Goal: Task Accomplishment & Management: Manage account settings

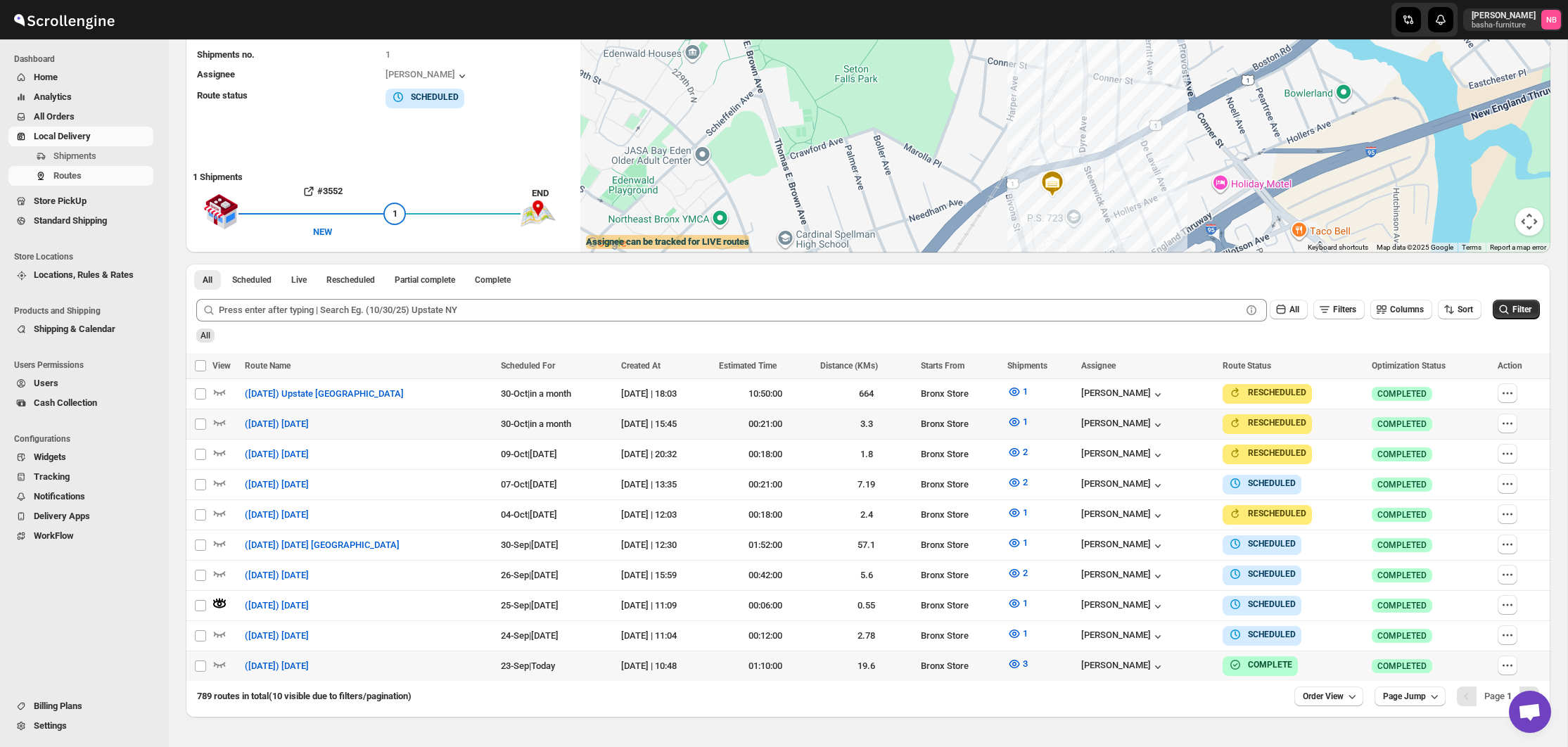
scroll to position [217, 0]
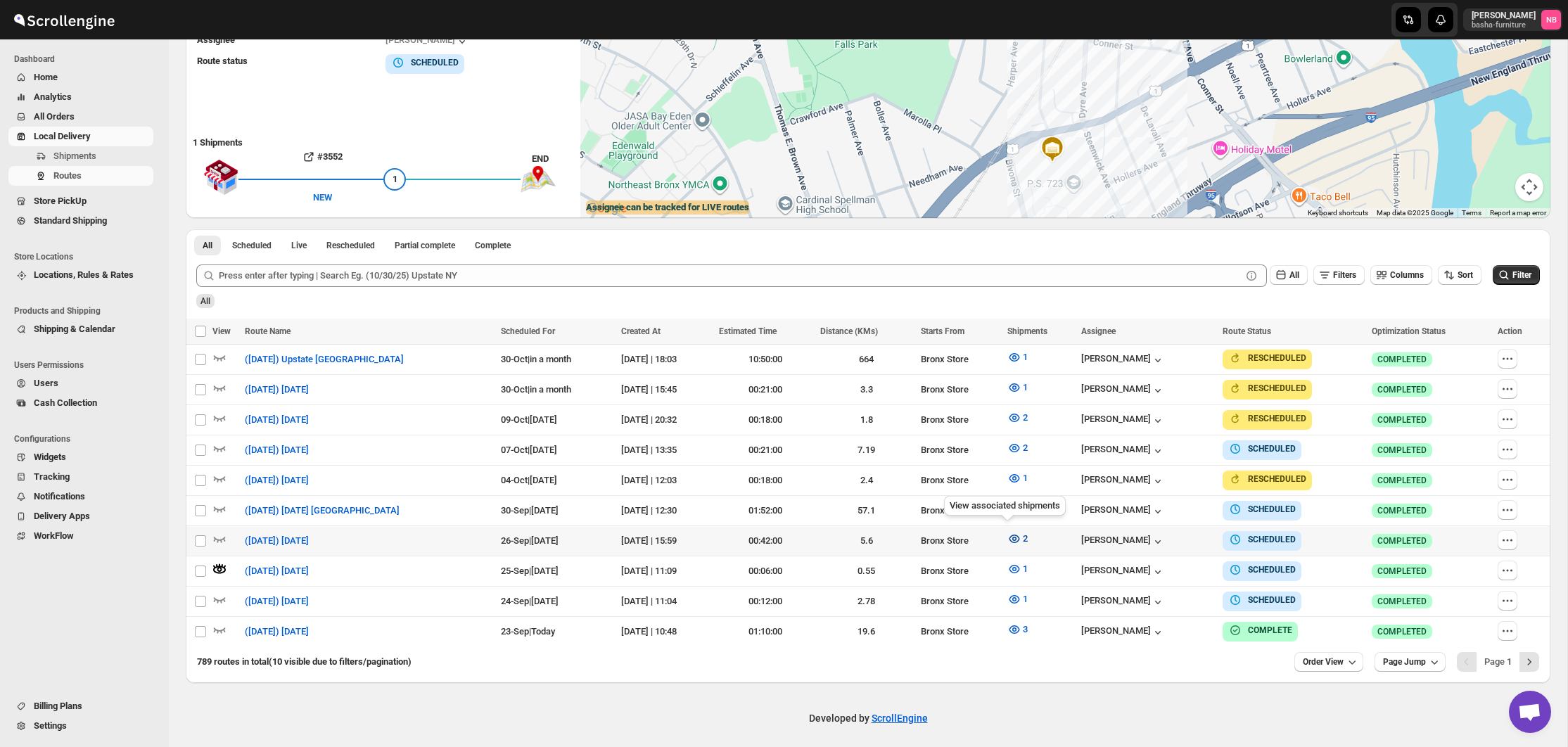
click at [1022, 533] on button "2" at bounding box center [1017, 538] width 37 height 22
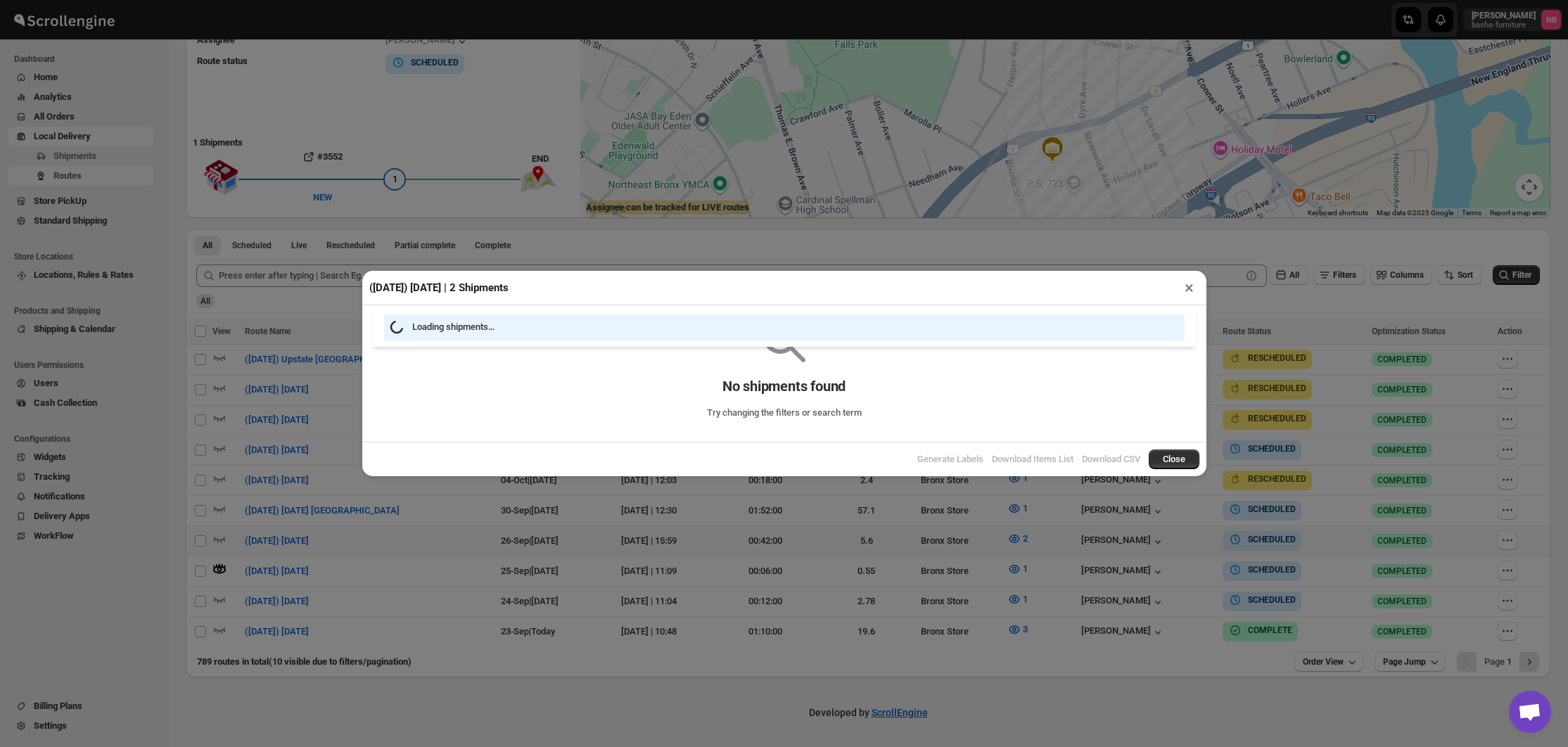
scroll to position [211, 0]
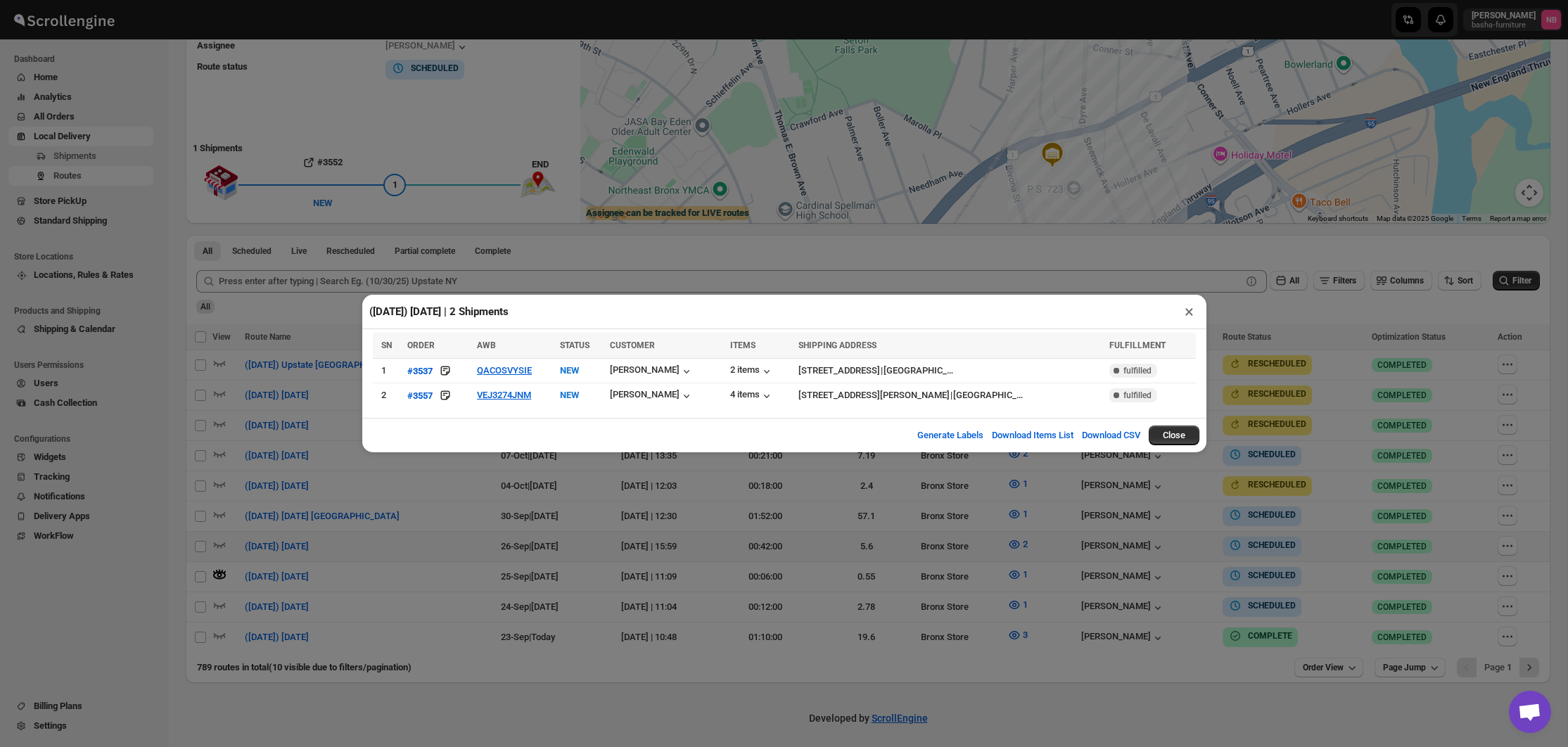
click at [482, 538] on div "([DATE]) [DATE] | 2 Shipments × SN ORDER AWB STATUS CUSTOMER ITEMS SHIPPING ADD…" at bounding box center [784, 374] width 1568 height 747
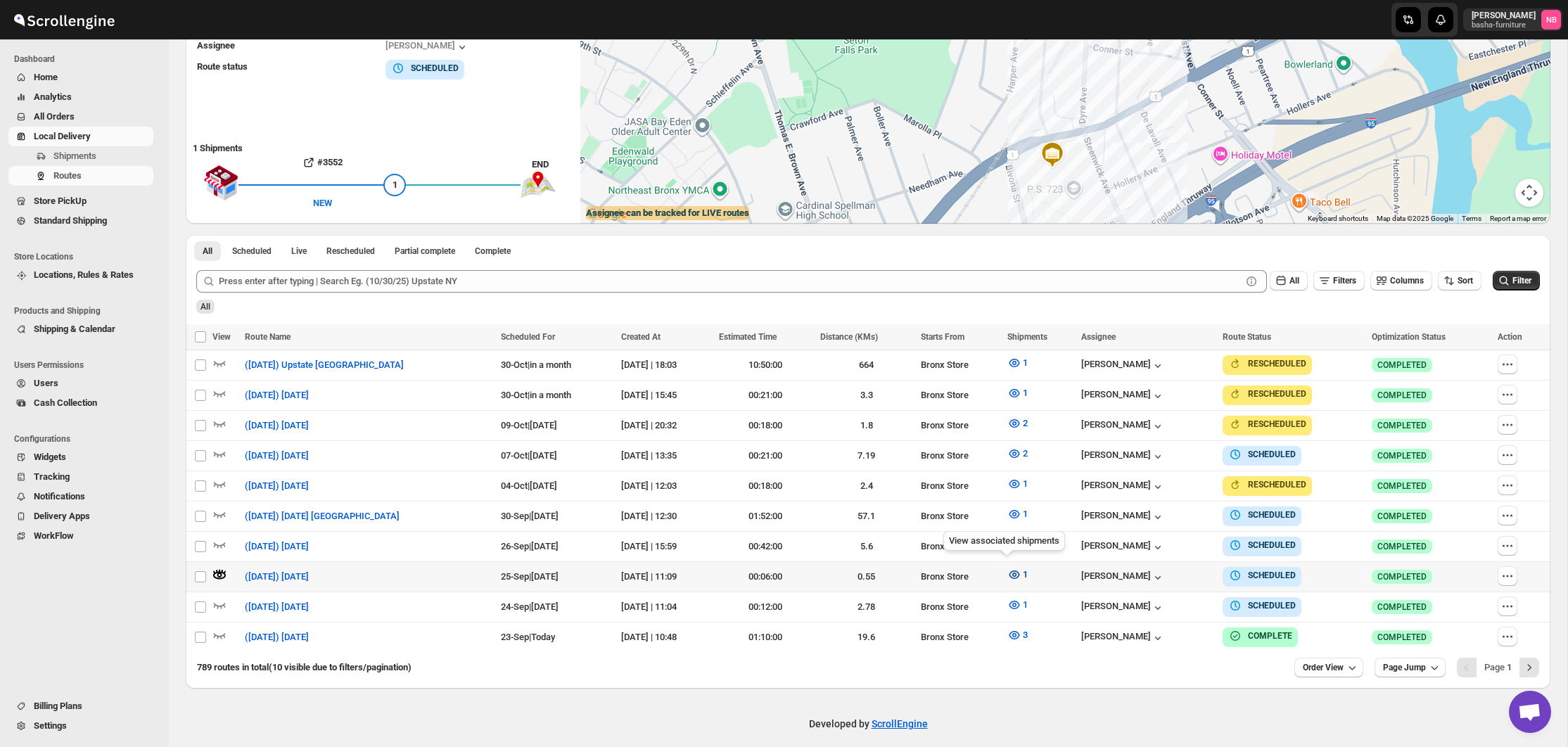
click at [1023, 569] on span "1" at bounding box center [1025, 574] width 5 height 10
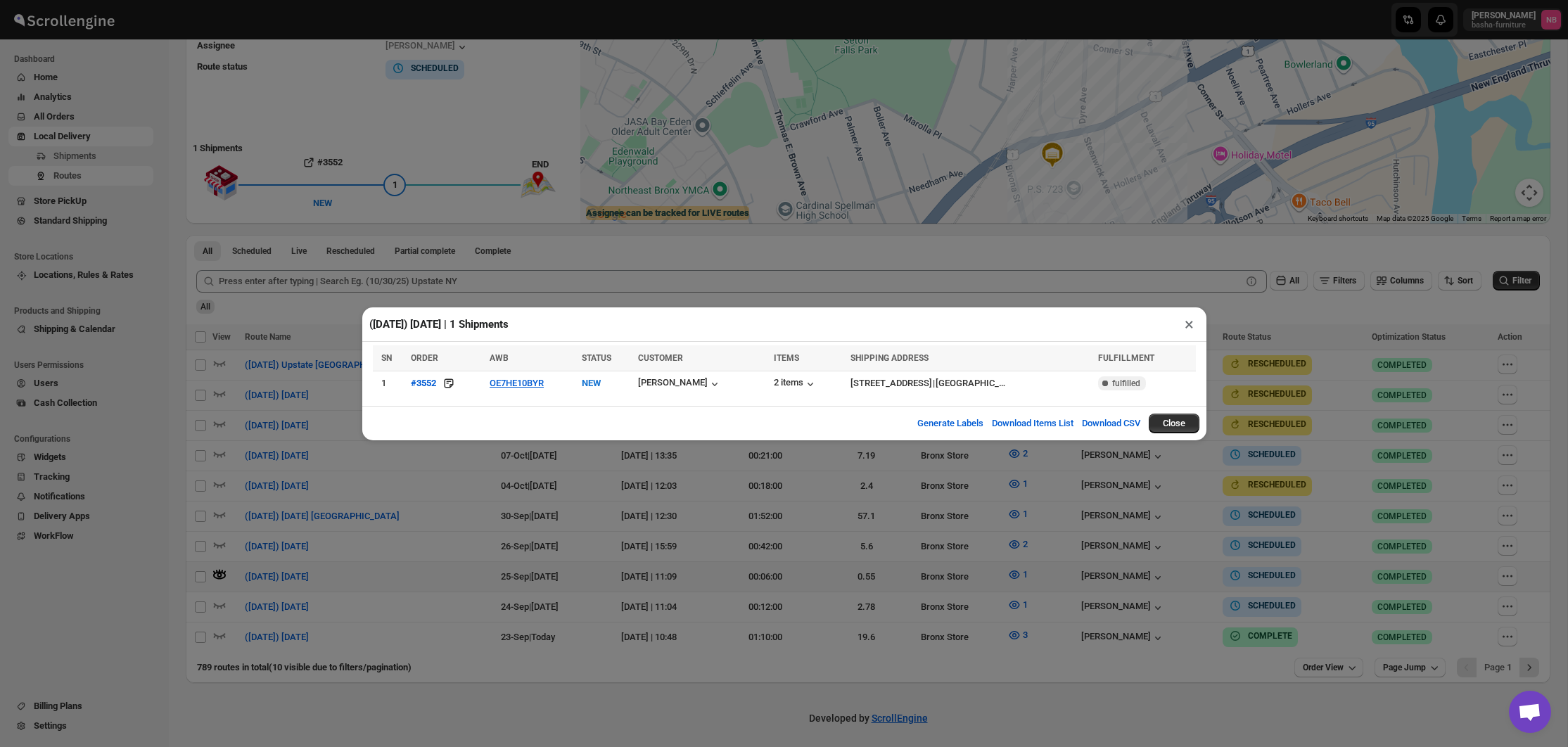
click at [745, 479] on div "([DATE]) [DATE] | 1 Shipments × SN ORDER AWB STATUS CUSTOMER ITEMS SHIPPING ADD…" at bounding box center [784, 374] width 1568 height 747
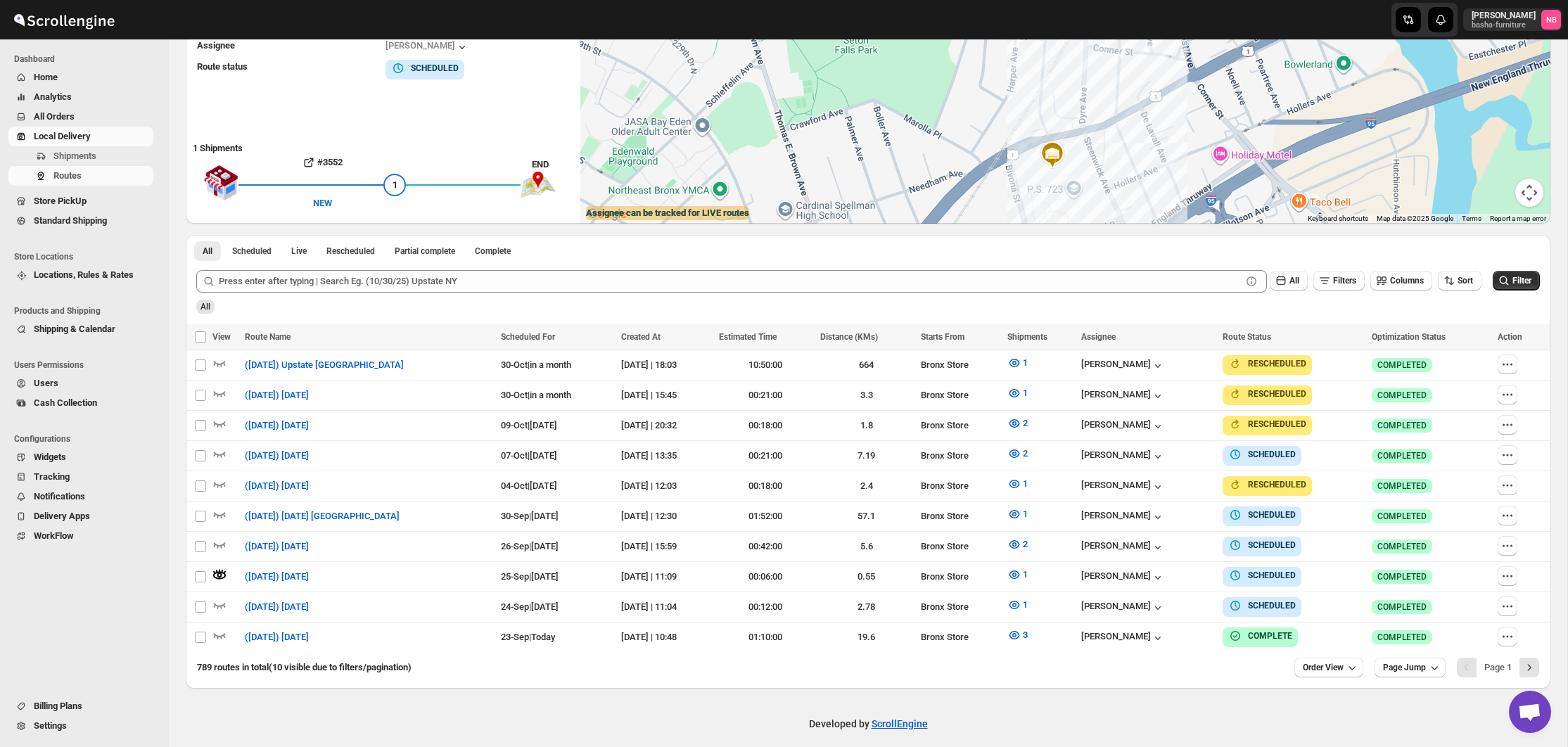
click at [108, 117] on span "All Orders" at bounding box center [92, 116] width 117 height 14
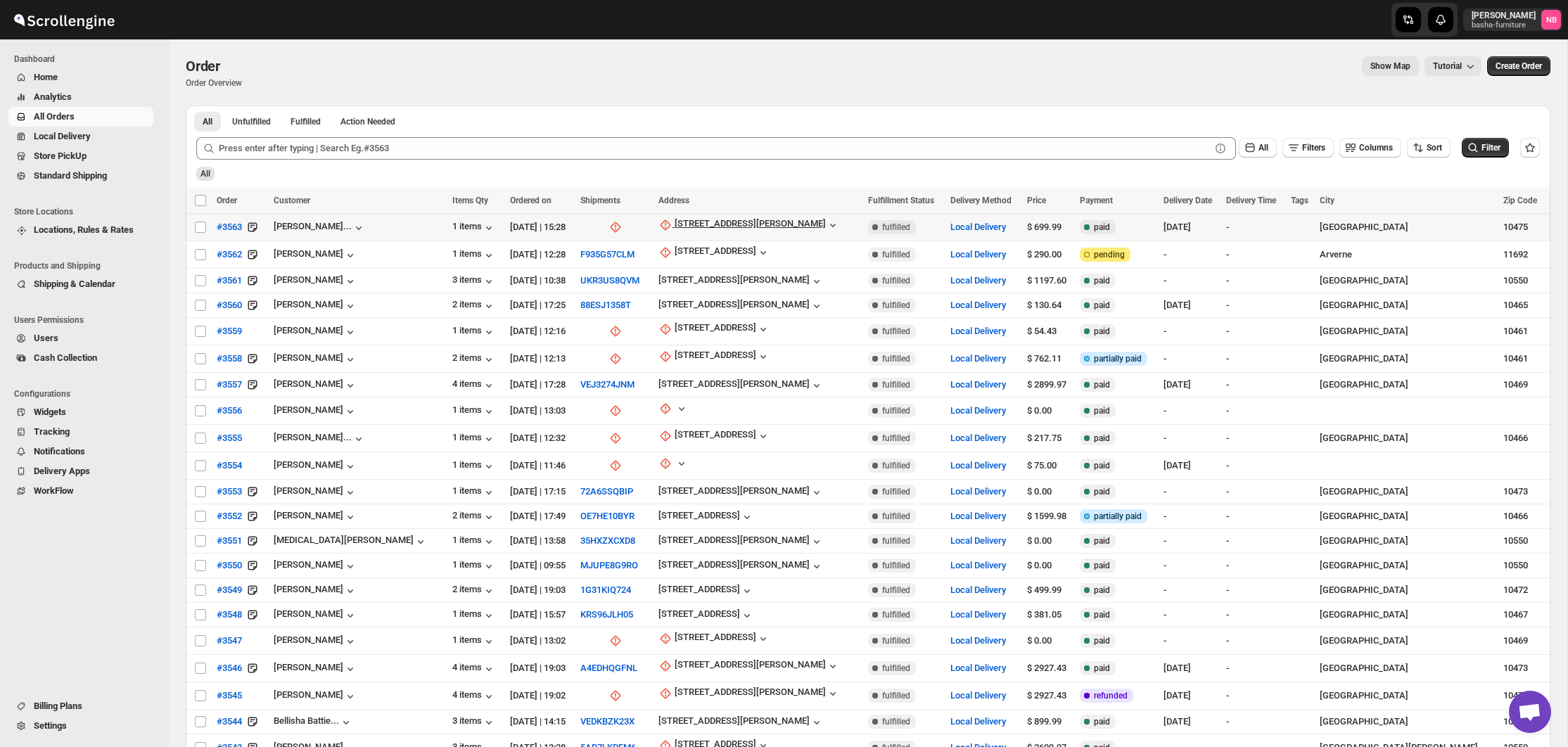
drag, startPoint x: 693, startPoint y: 218, endPoint x: 703, endPoint y: 224, distance: 11.7
click at [693, 218] on td "[STREET_ADDRESS][PERSON_NAME]" at bounding box center [759, 228] width 210 height 28
checkbox input "true"
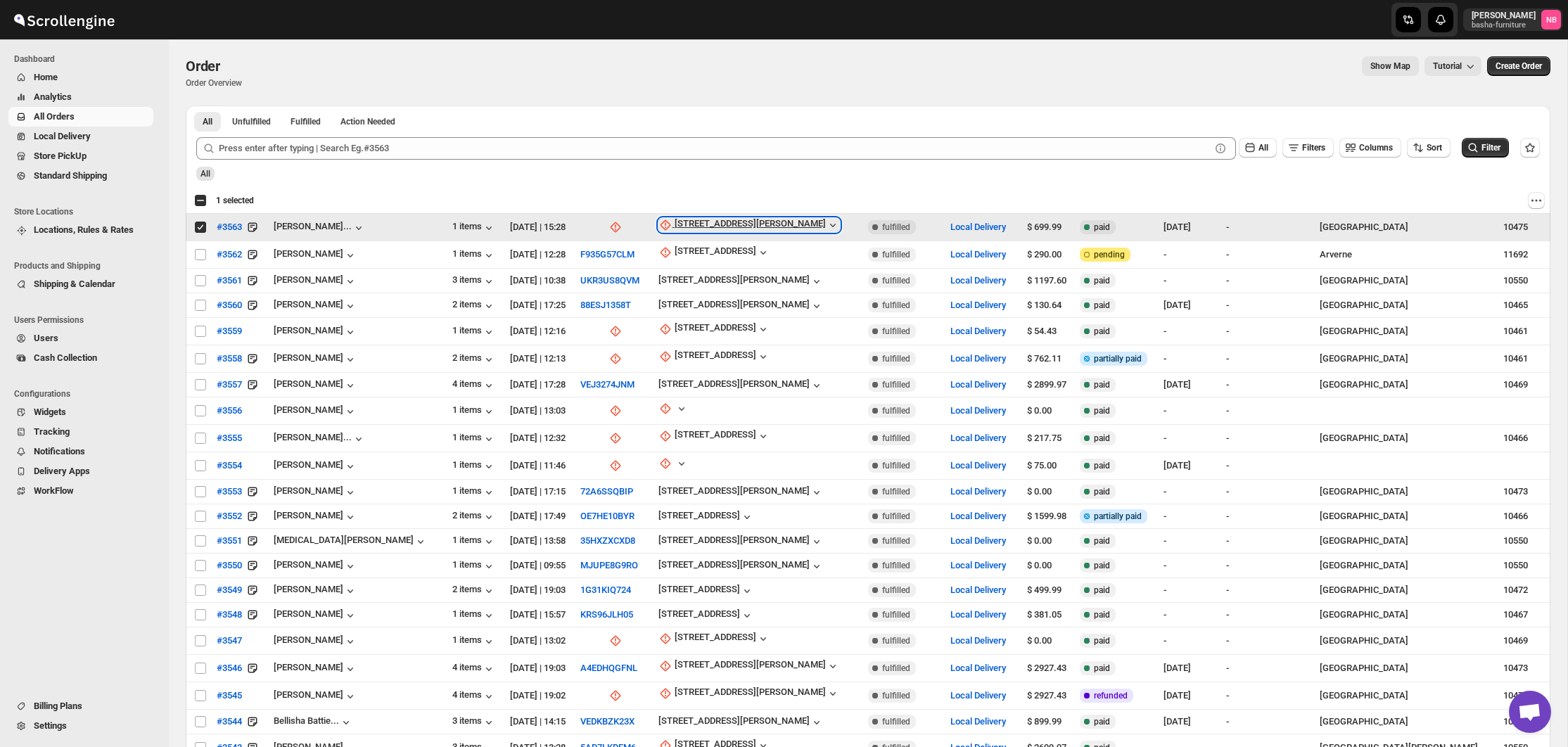
click at [704, 224] on div "[STREET_ADDRESS][PERSON_NAME]" at bounding box center [750, 224] width 151 height 14
click at [713, 303] on span "Update manually" at bounding box center [709, 300] width 67 height 10
select select "US"
select select "[US_STATE]"
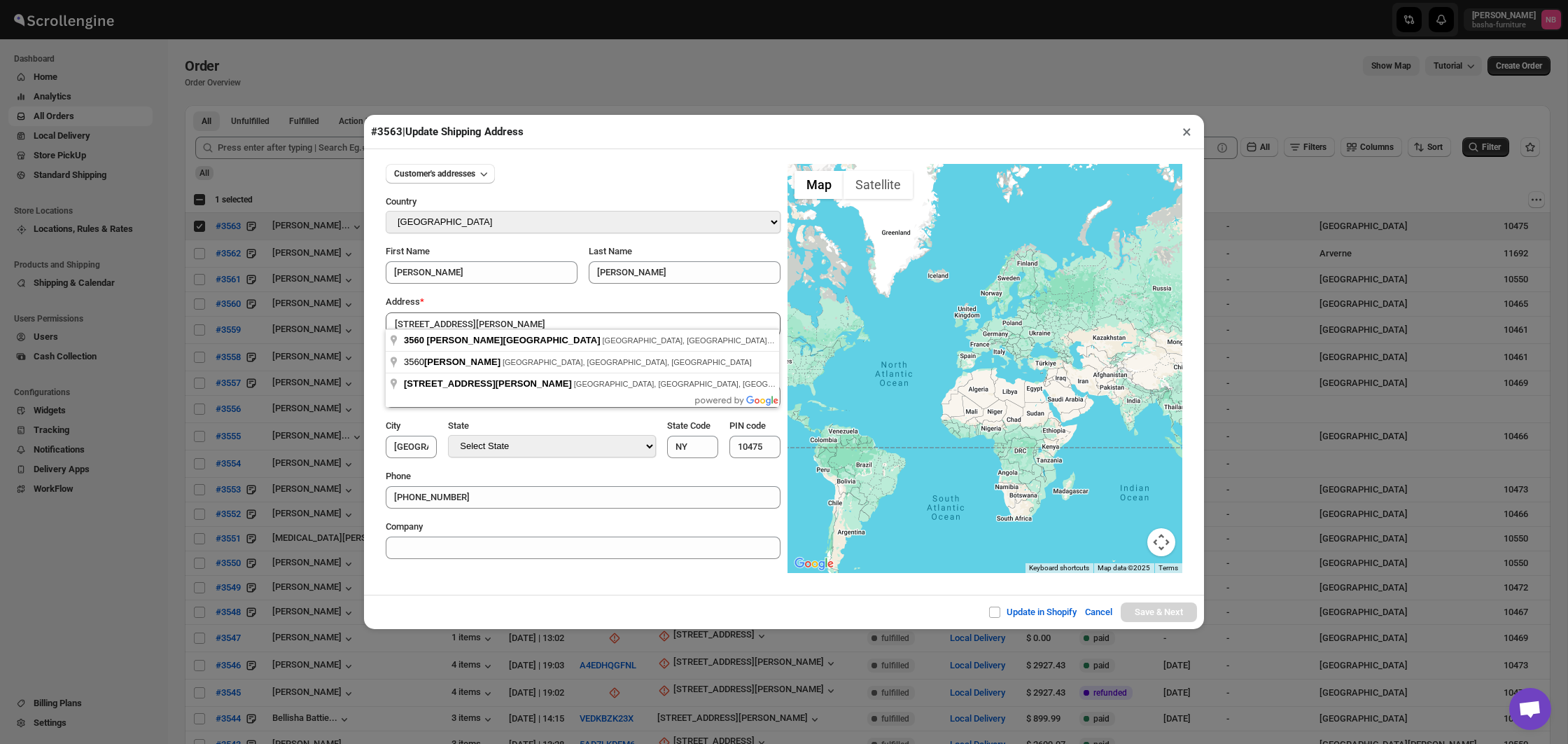
type input "[STREET_ADDRESS][PERSON_NAME]"
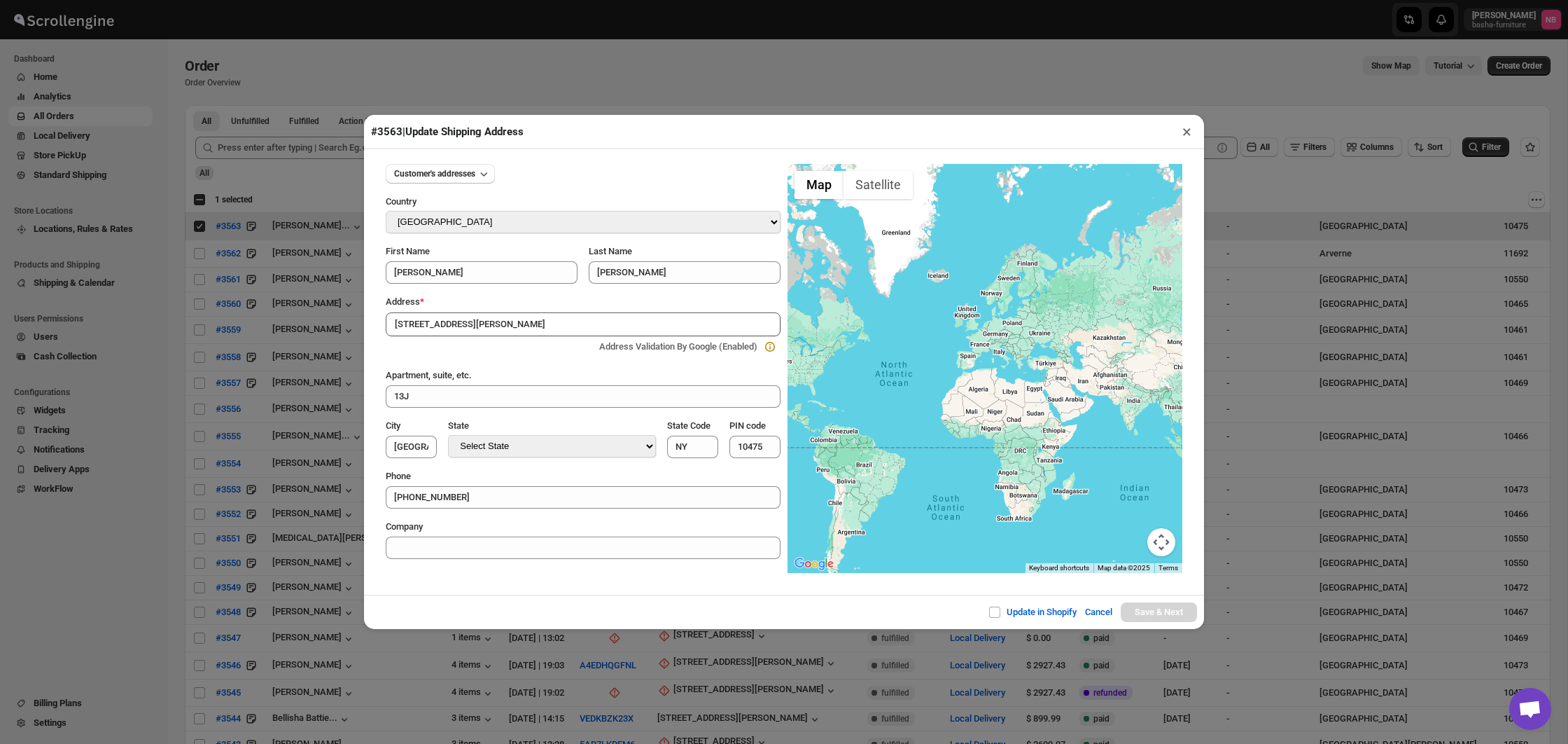
type input "[GEOGRAPHIC_DATA]"
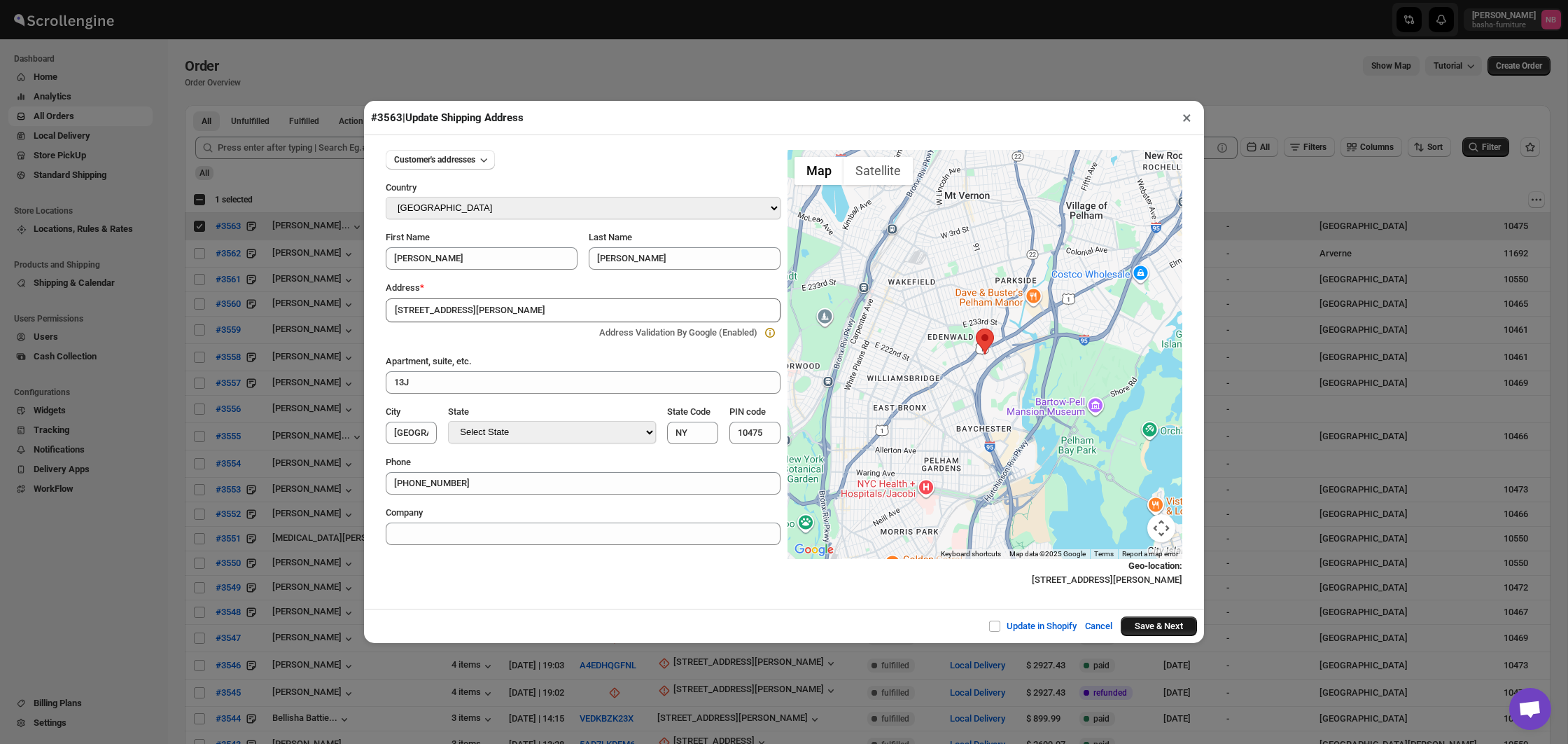
click at [1150, 619] on button "Save & Next" at bounding box center [1159, 626] width 77 height 19
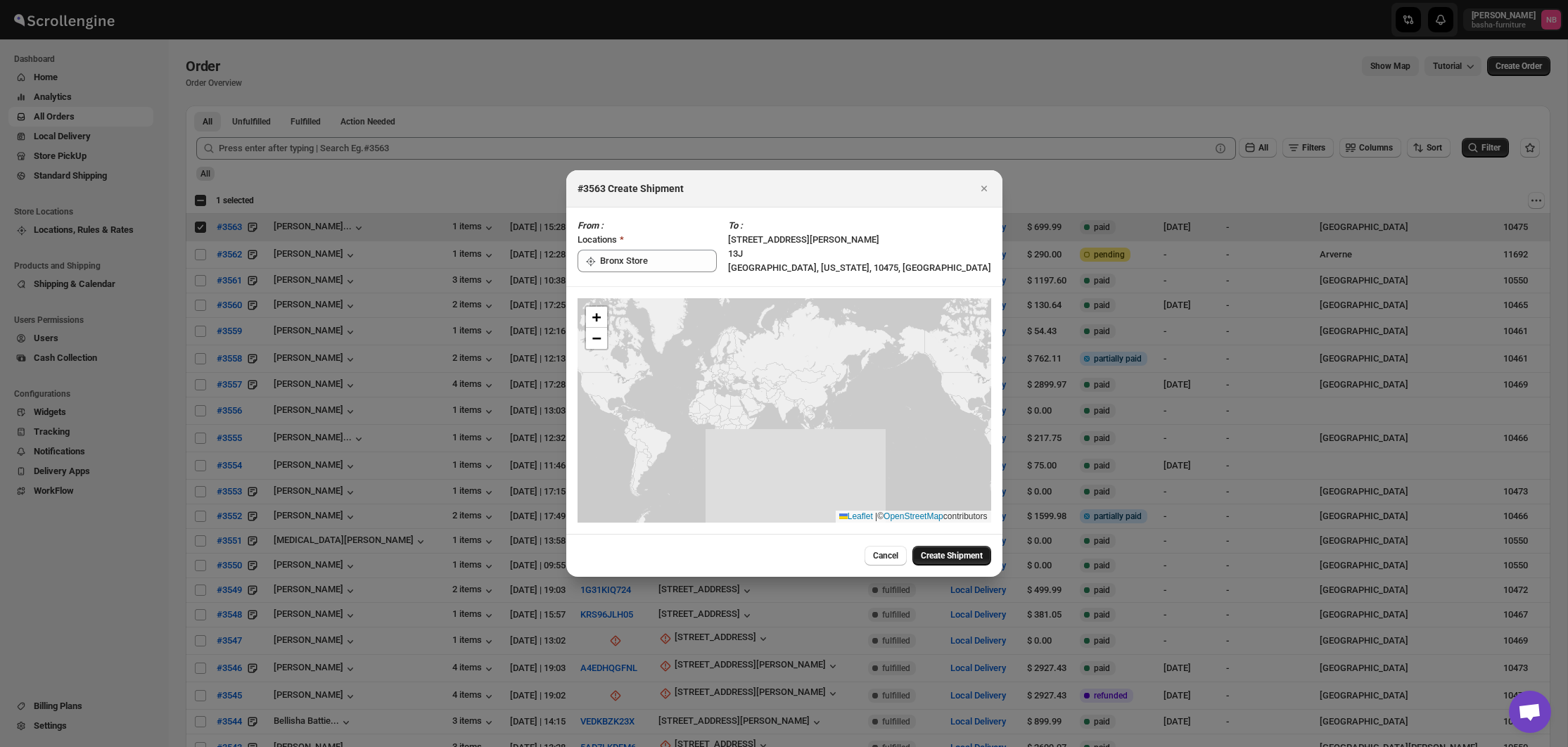
click at [961, 551] on span "Create Shipment" at bounding box center [951, 555] width 62 height 11
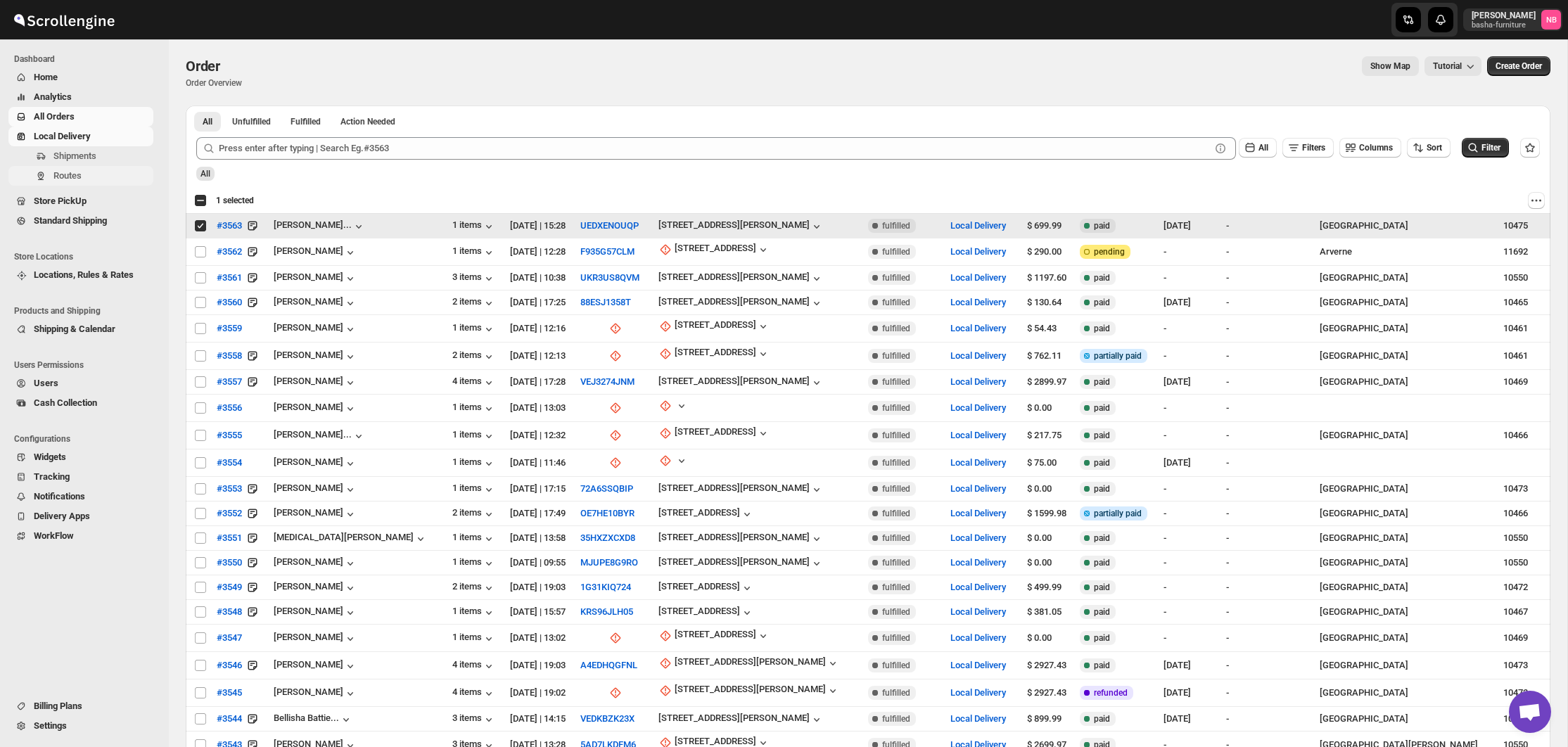
click at [81, 179] on span "Routes" at bounding box center [68, 175] width 28 height 10
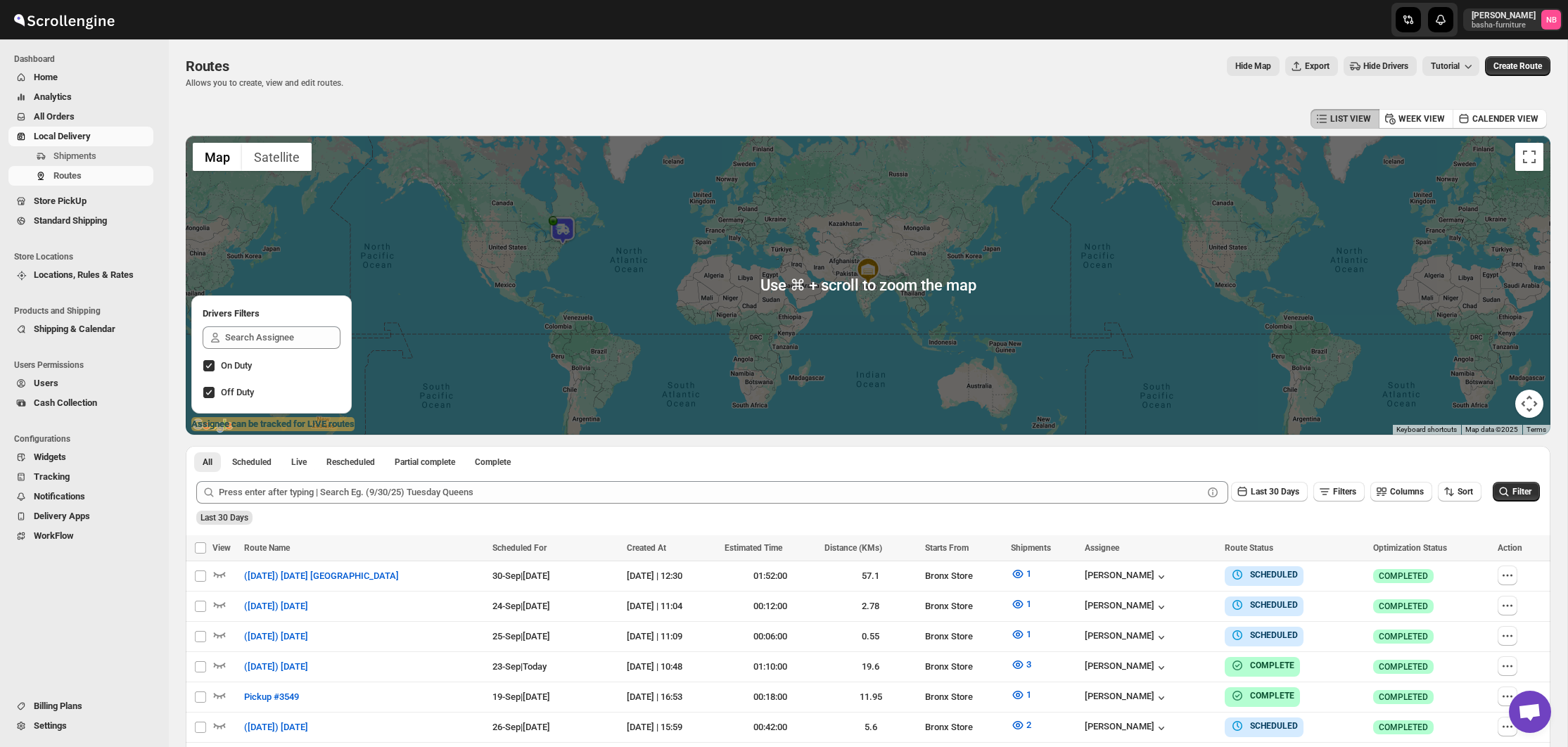
scroll to position [314, 0]
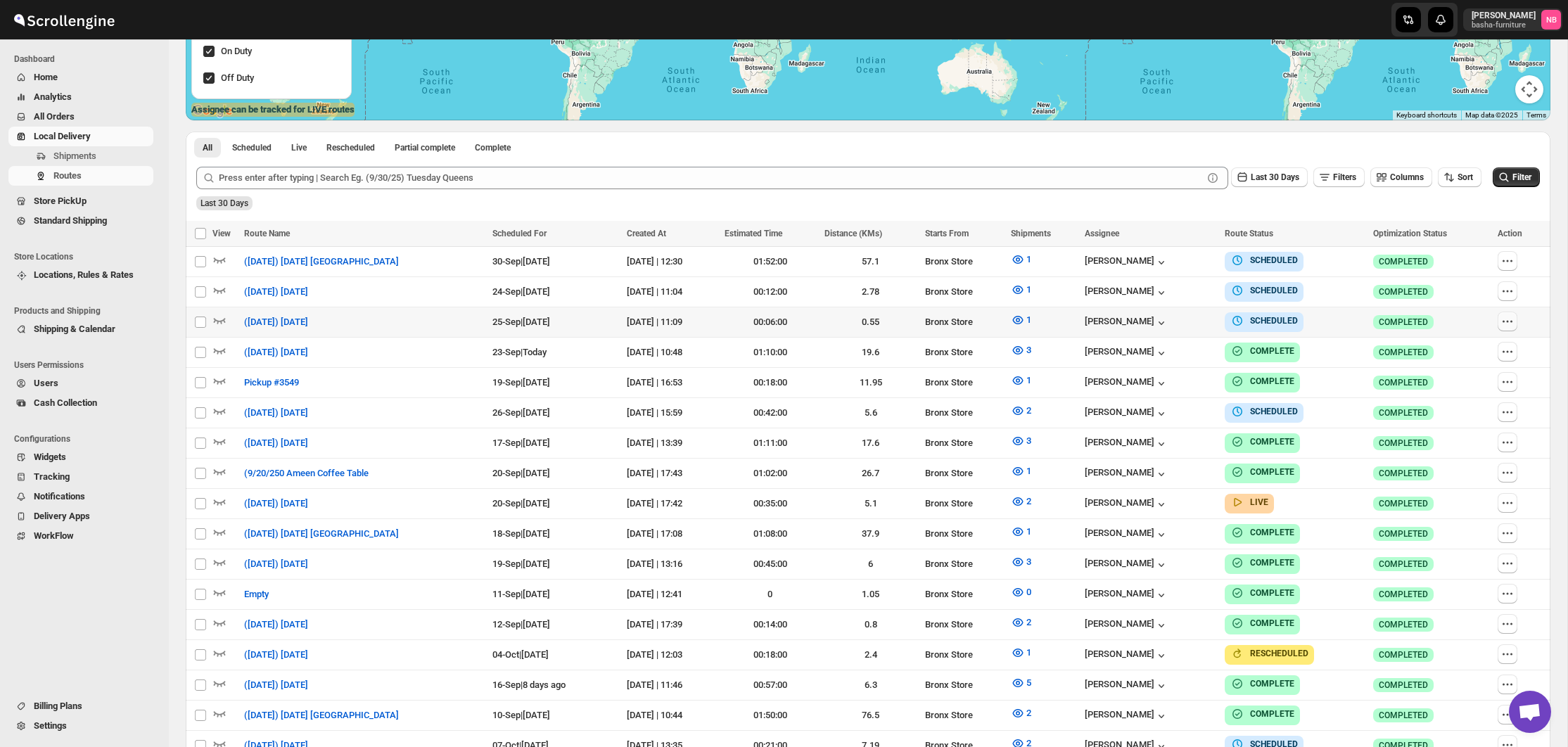
click at [1511, 321] on icon "button" at bounding box center [1507, 321] width 14 height 14
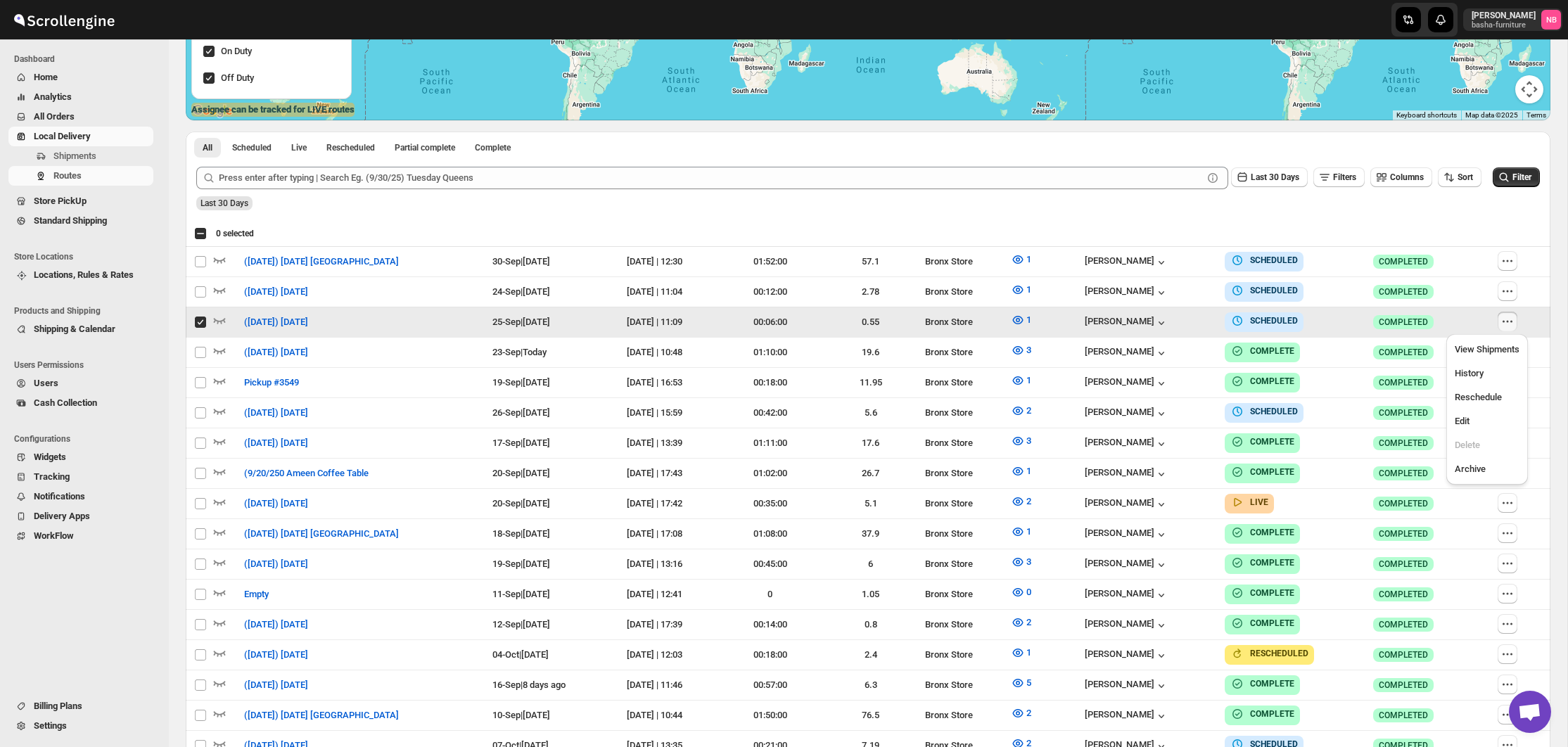
checkbox input "true"
click at [1466, 423] on span "Edit" at bounding box center [1462, 420] width 15 height 10
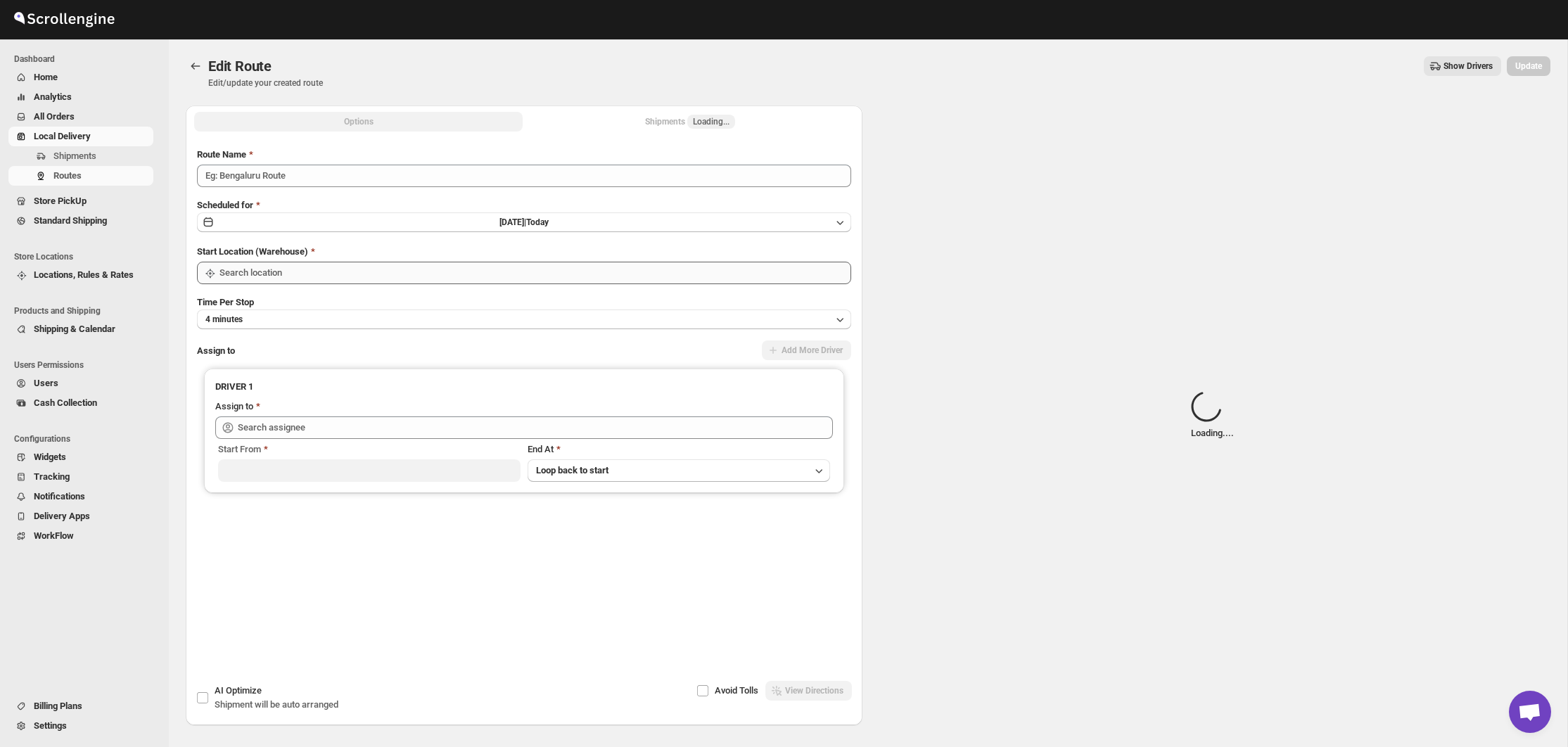
type input "([DATE]) [DATE]"
type input "Bronx Store"
type input "[PERSON_NAME] ([EMAIL_ADDRESS][DOMAIN_NAME])"
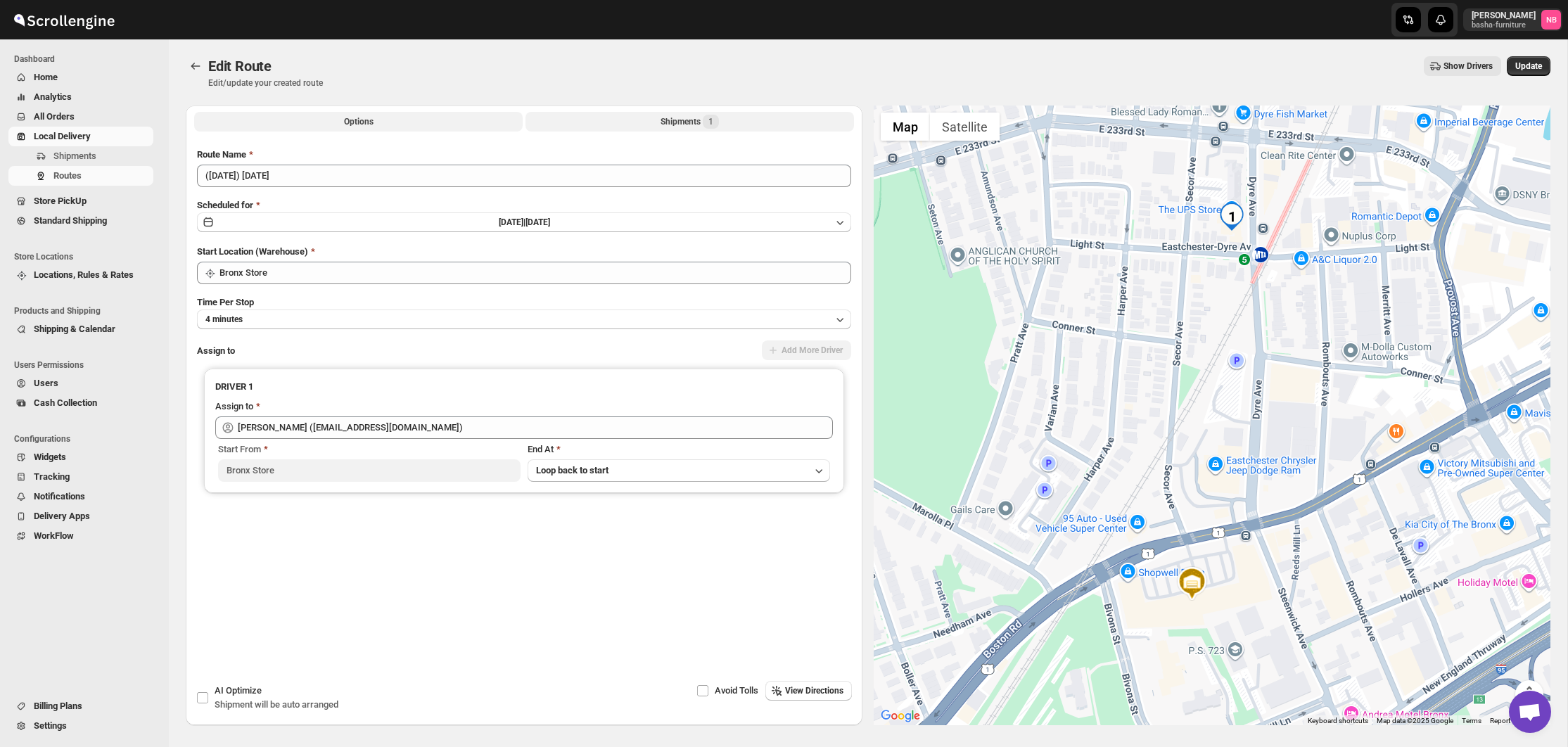
click at [640, 121] on button "Shipments 1" at bounding box center [690, 121] width 328 height 19
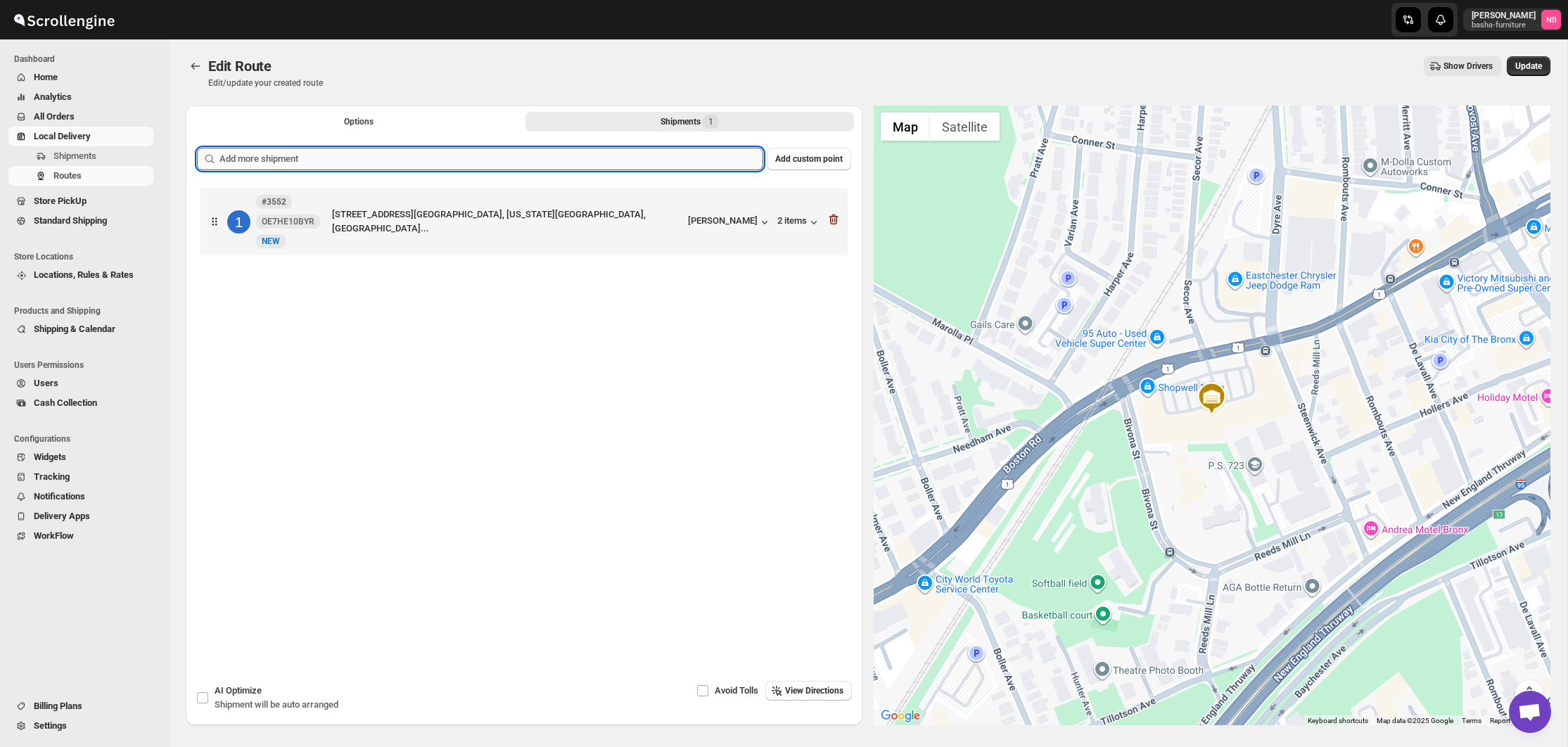
click at [626, 147] on input "text" at bounding box center [491, 158] width 543 height 22
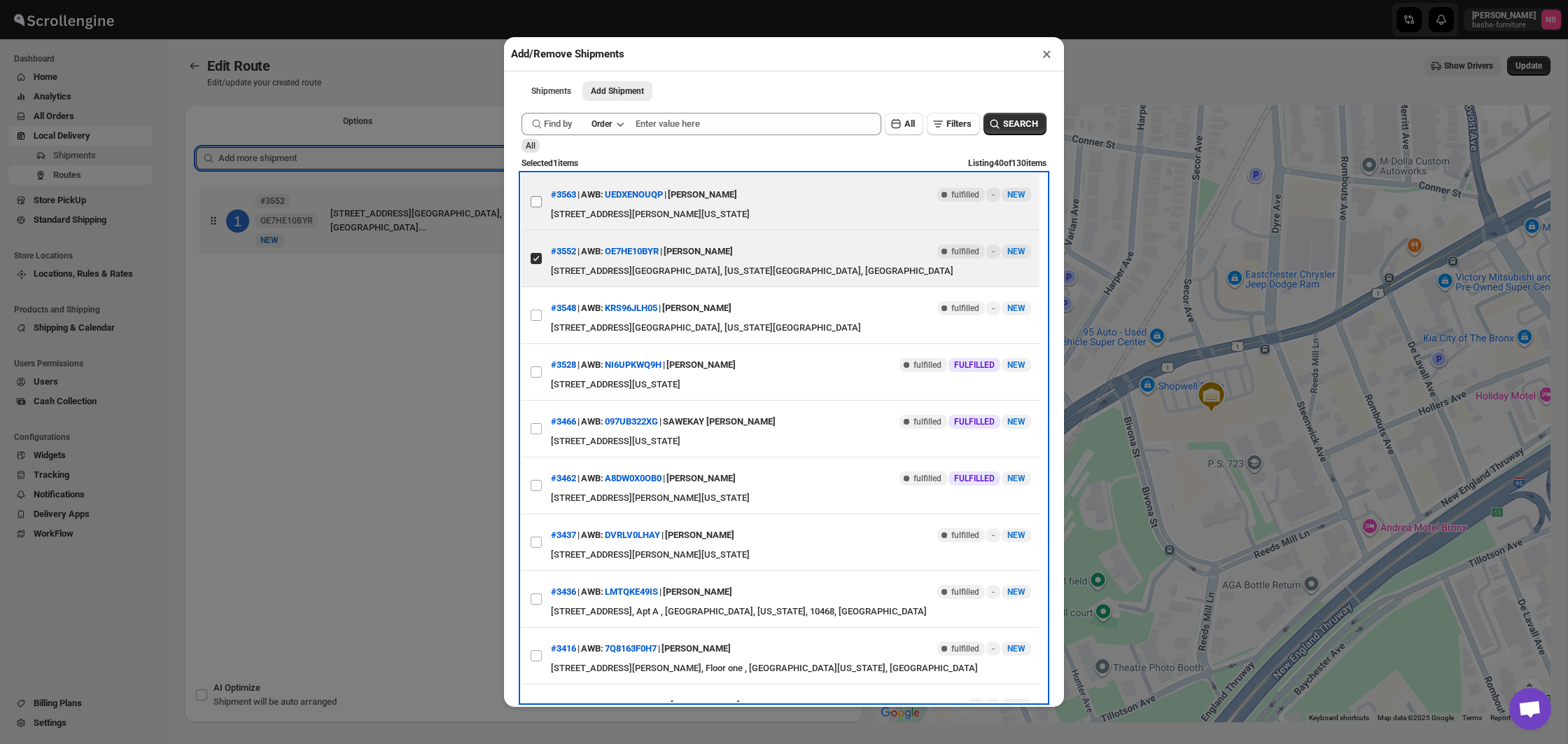
drag, startPoint x: 542, startPoint y: 205, endPoint x: 531, endPoint y: 219, distance: 17.8
click at [540, 205] on span at bounding box center [536, 202] width 13 height 13
click at [540, 205] on input "View details for 68d2f51f02c94fc1c02b6618" at bounding box center [536, 201] width 11 height 11
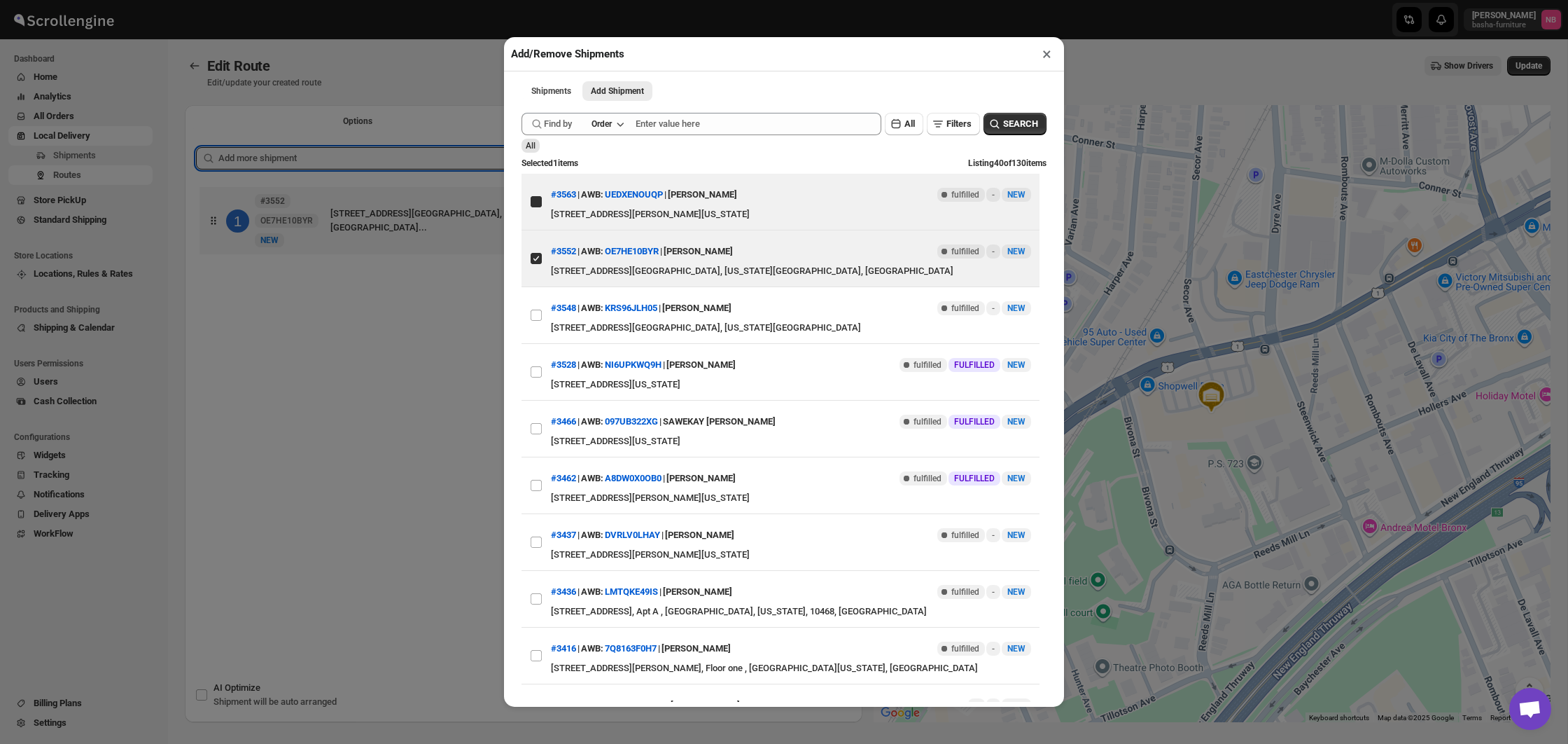
checkbox input "true"
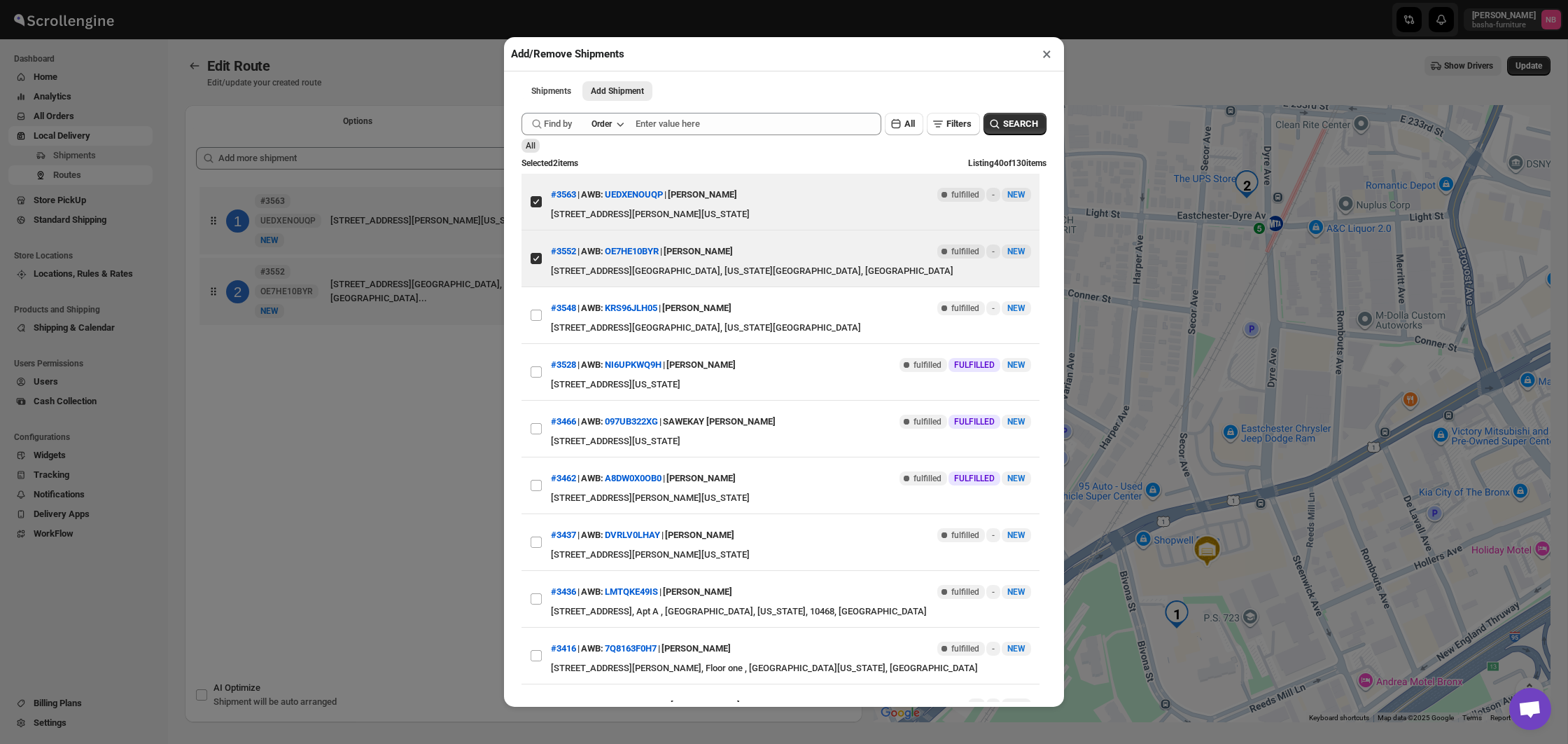
click at [407, 380] on div "Add/Remove Shipments × Shipments Add Shipment More views Shipments Add Shipment…" at bounding box center [784, 372] width 1568 height 744
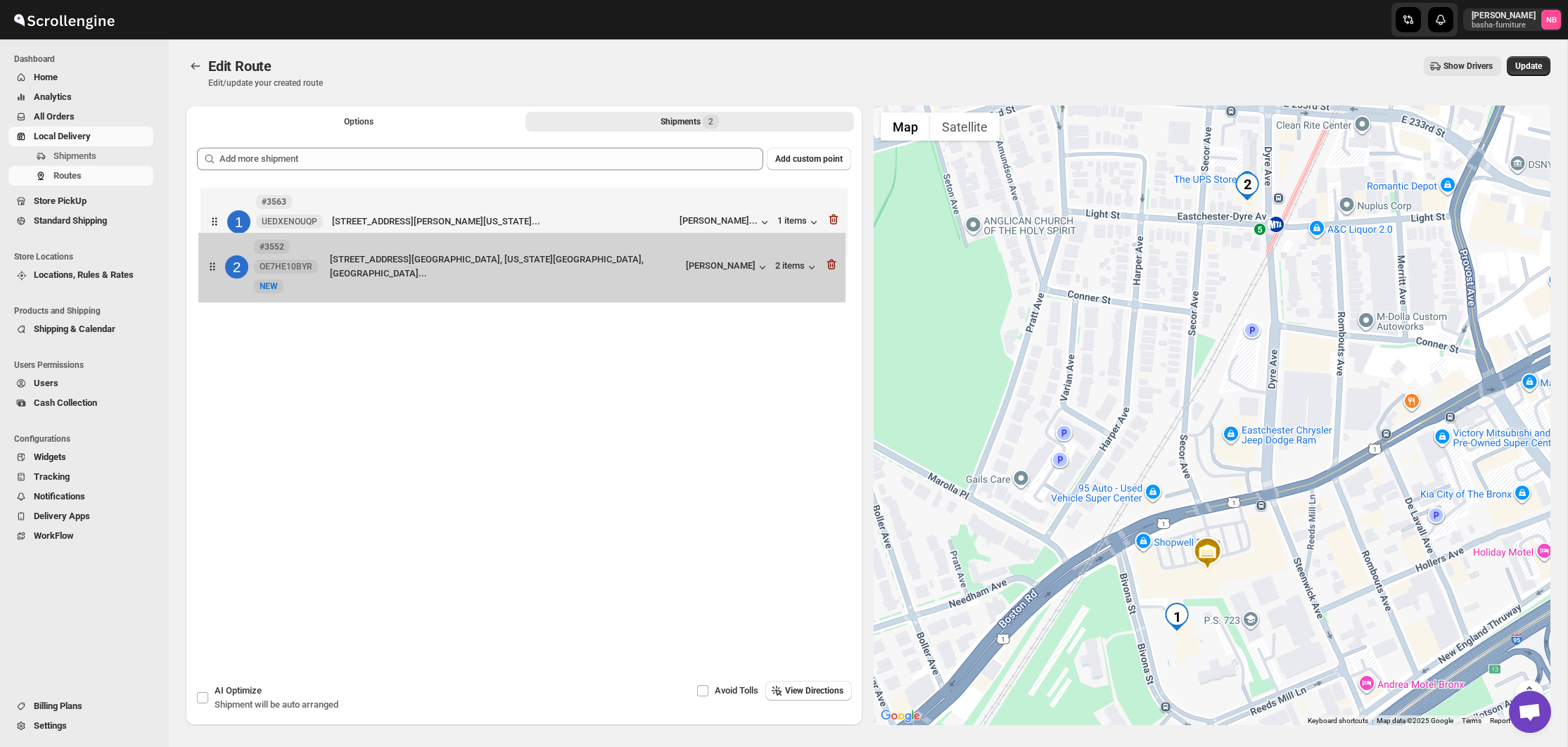
drag, startPoint x: 471, startPoint y: 284, endPoint x: 468, endPoint y: 253, distance: 31.1
click at [468, 253] on div "1 #3563 UEDXENOUQP New NEW [STREET_ADDRESS][PERSON_NAME], 13J, [GEOGRAPHIC_DATA…" at bounding box center [524, 260] width 655 height 151
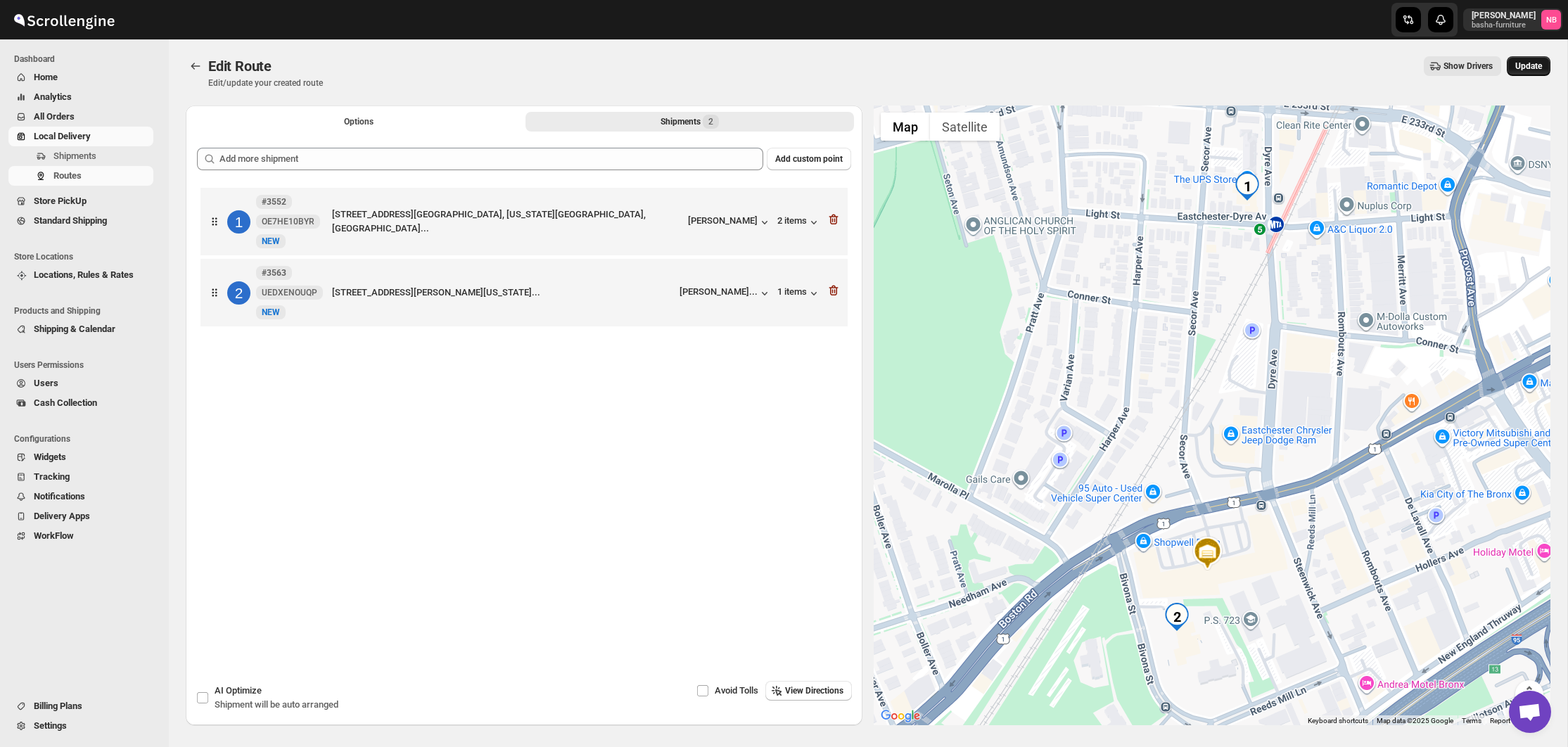
click at [1526, 71] on span "Update" at bounding box center [1528, 66] width 27 height 11
